Goal: Transaction & Acquisition: Book appointment/travel/reservation

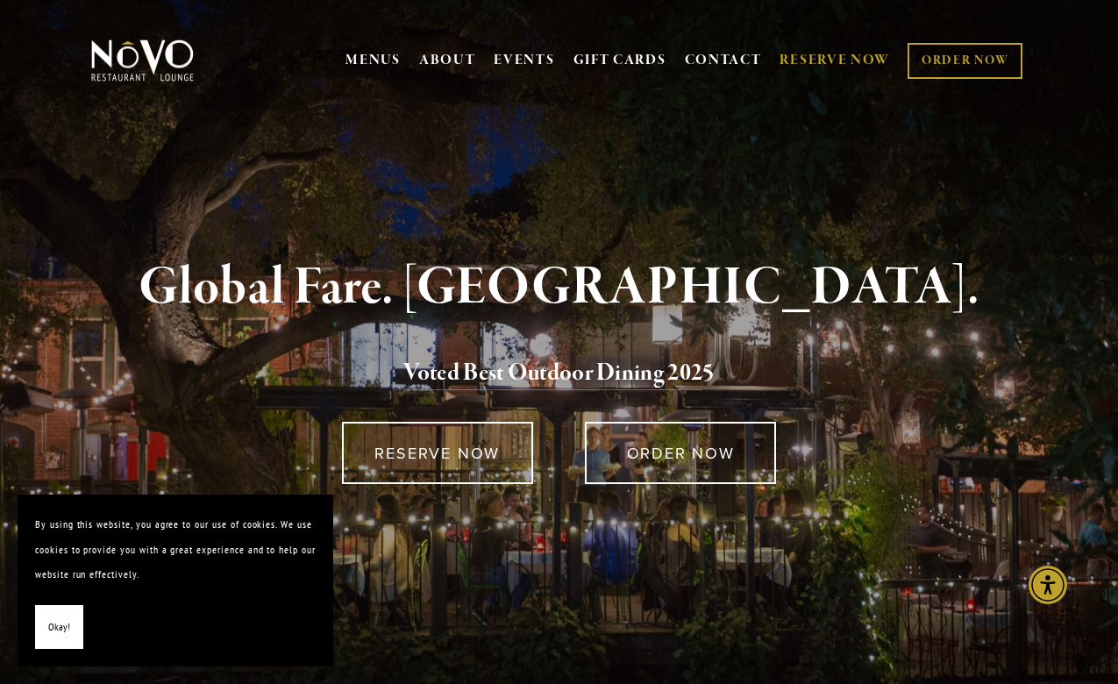
click at [850, 59] on link "RESERVE NOW" at bounding box center [835, 60] width 111 height 33
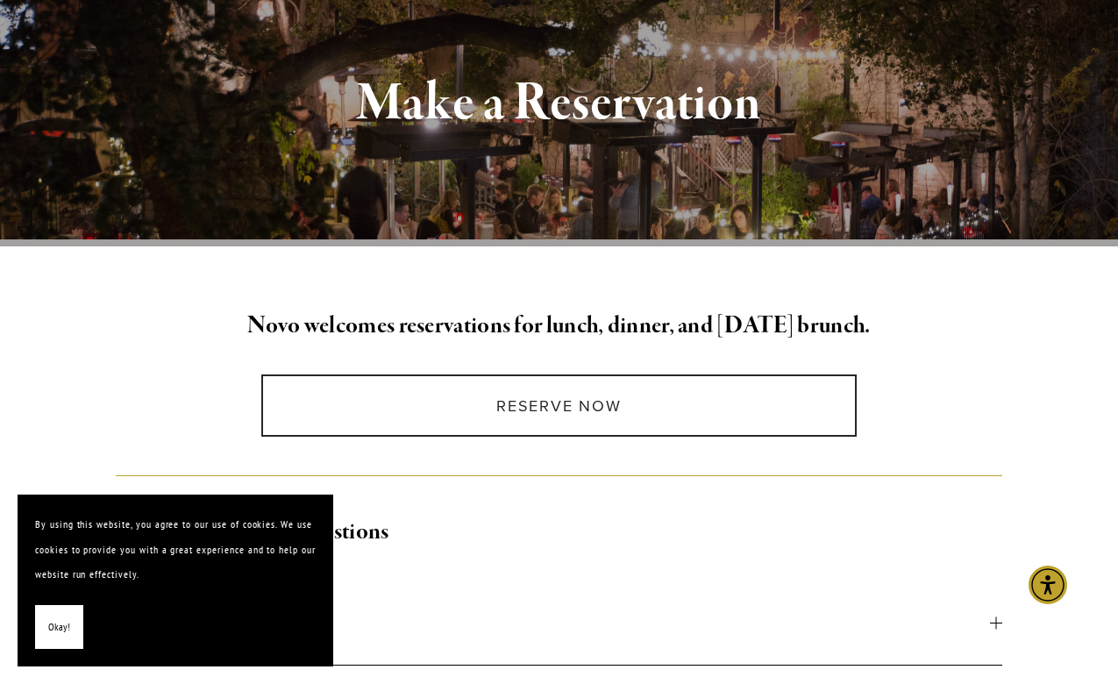
scroll to position [234, 0]
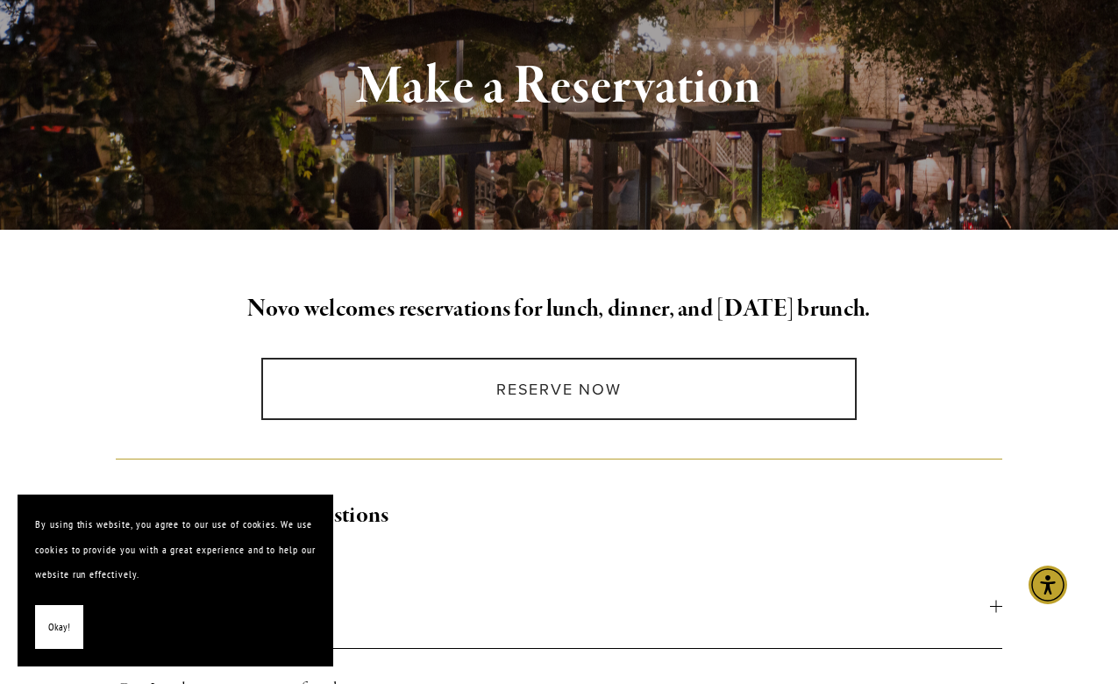
click at [58, 627] on span "Okay!" at bounding box center [59, 627] width 22 height 25
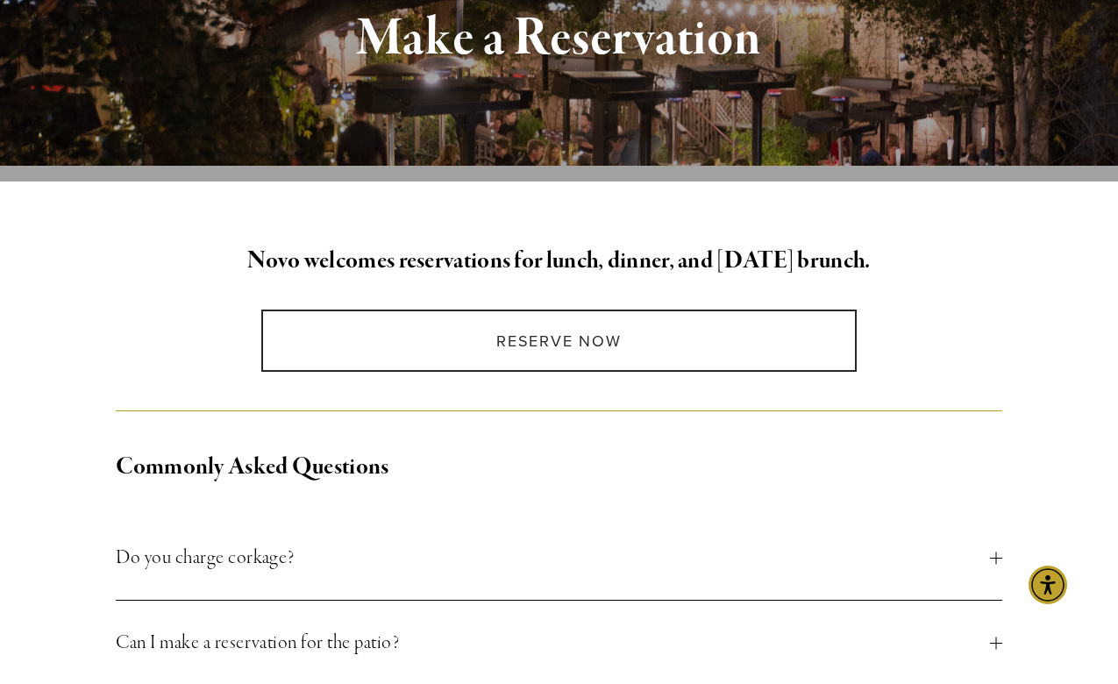
scroll to position [261, 0]
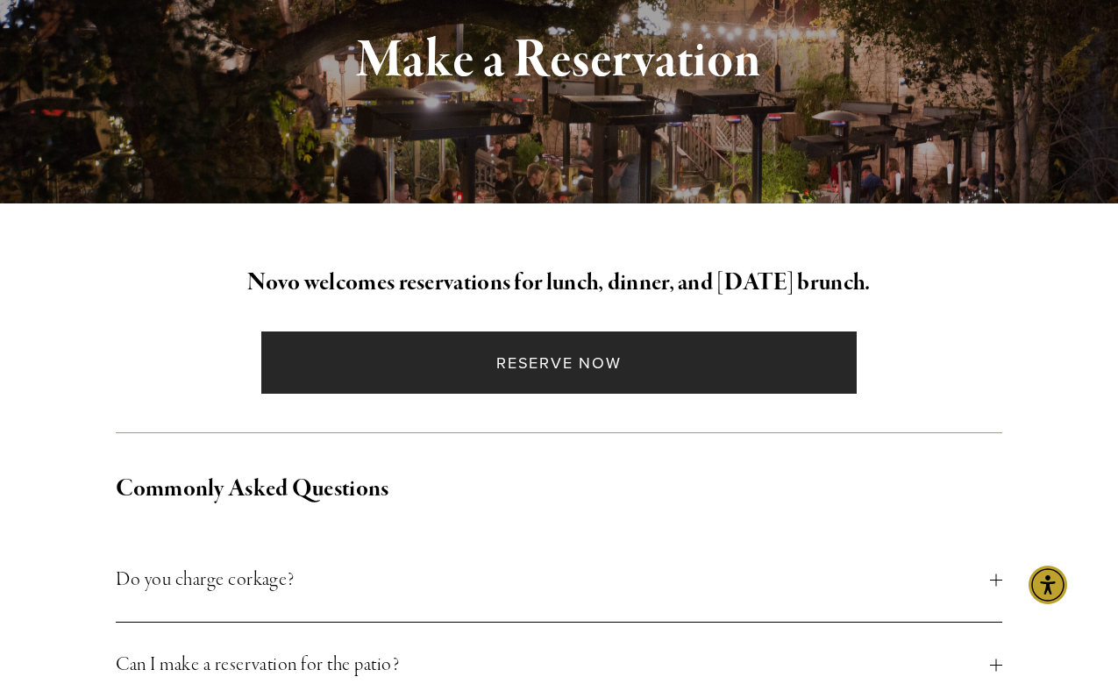
click at [604, 364] on link "Reserve Now" at bounding box center [558, 363] width 595 height 62
